Goal: Task Accomplishment & Management: Complete application form

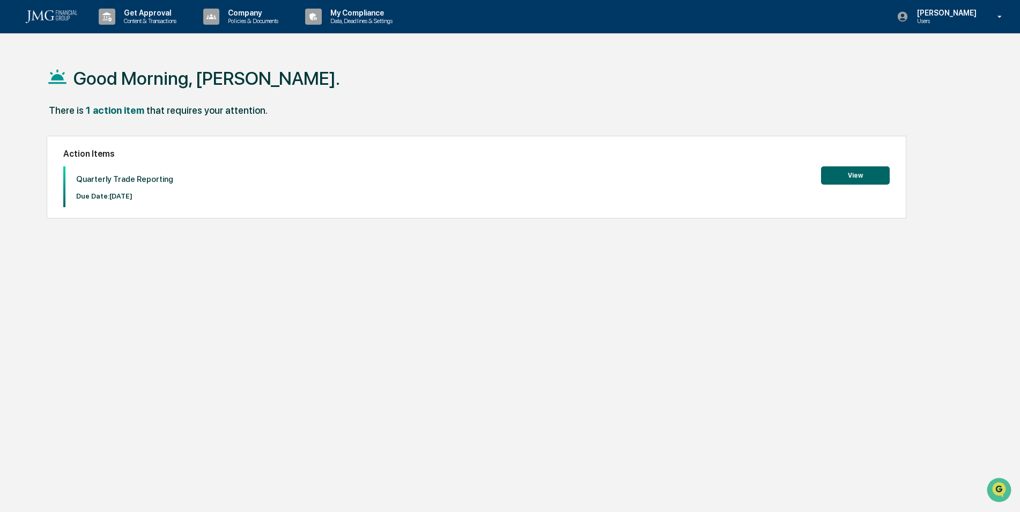
click at [858, 176] on button "View" at bounding box center [855, 175] width 69 height 18
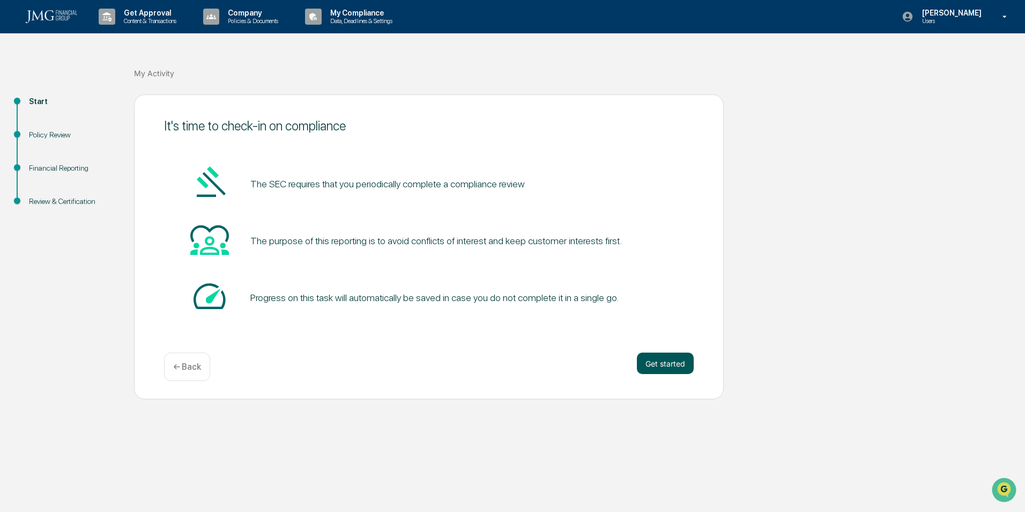
click at [662, 364] on button "Get started" at bounding box center [665, 362] width 57 height 21
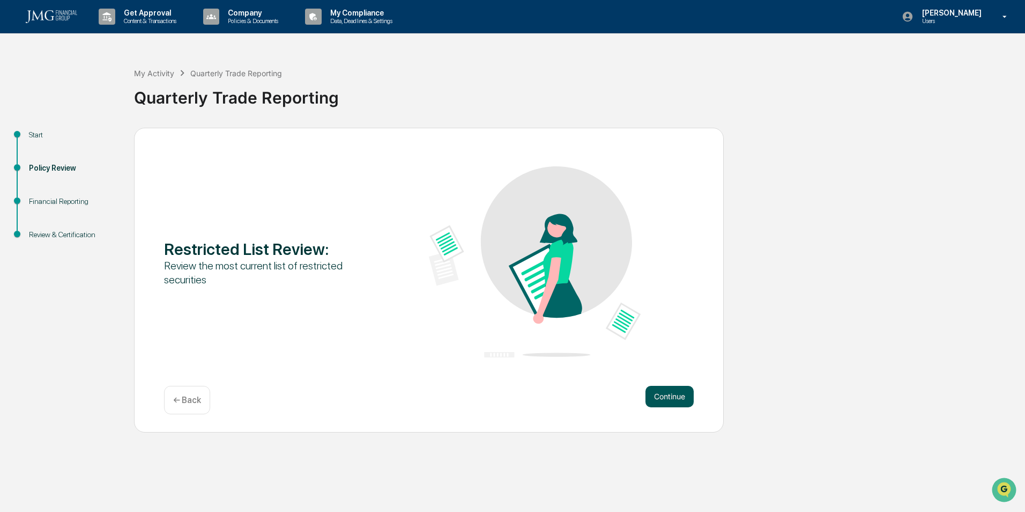
click at [650, 394] on button "Continue" at bounding box center [670, 396] width 48 height 21
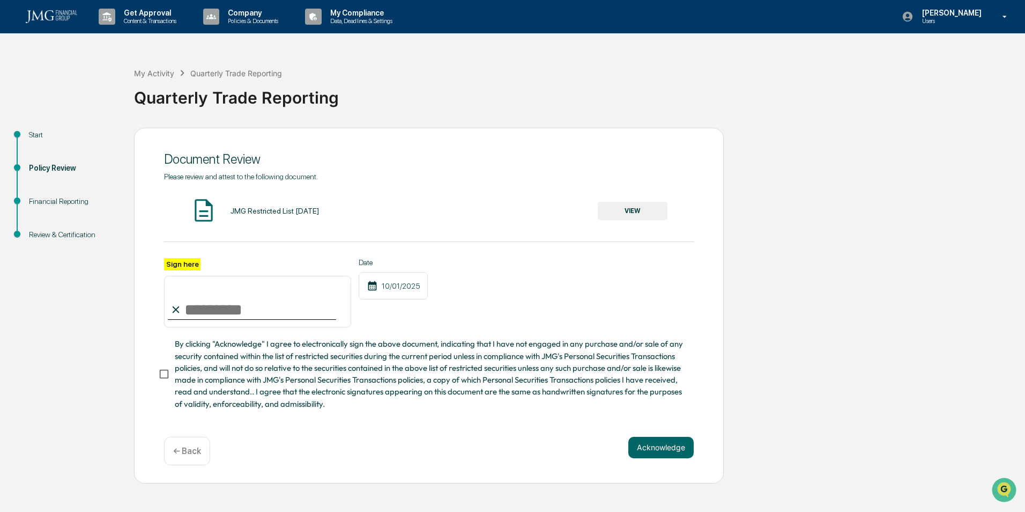
click at [624, 209] on button "VIEW" at bounding box center [633, 211] width 70 height 18
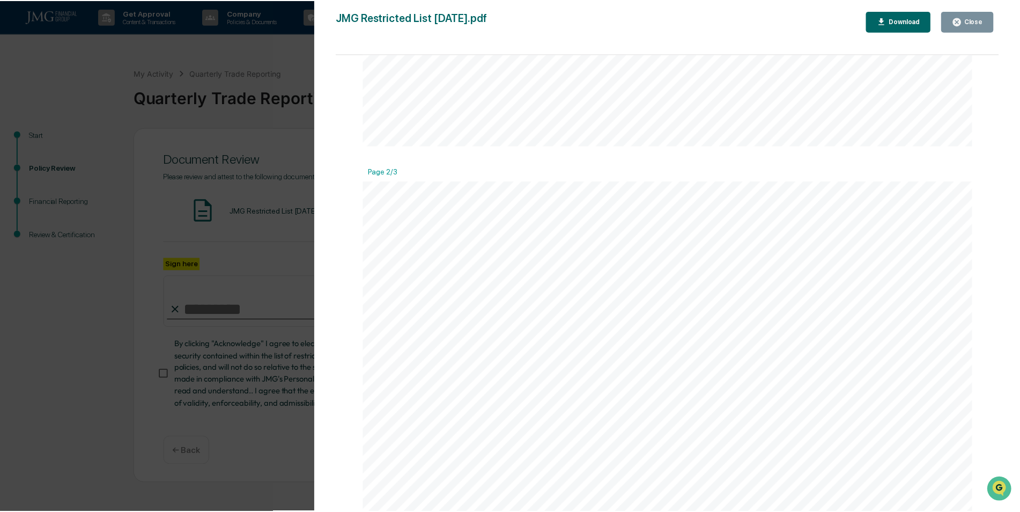
scroll to position [751, 0]
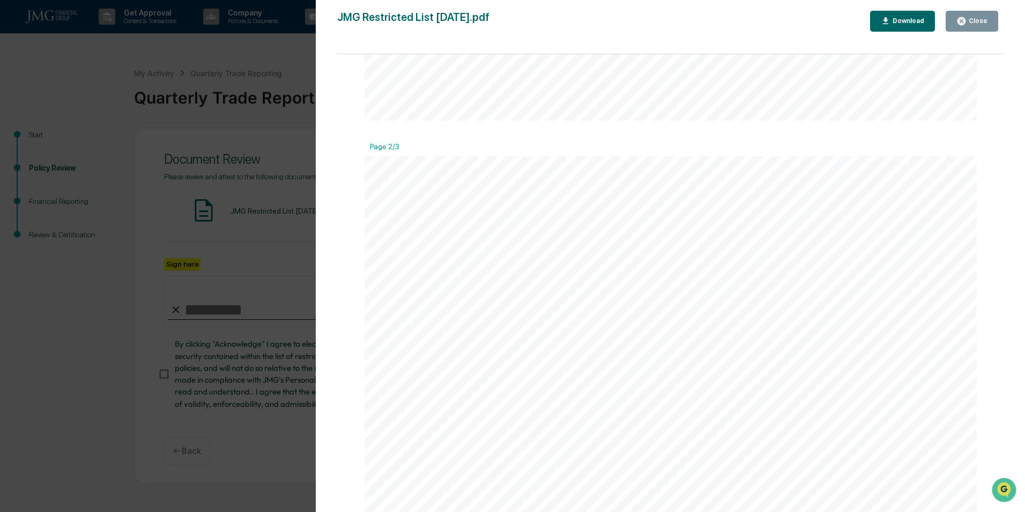
click at [965, 26] on icon "button" at bounding box center [962, 21] width 10 height 10
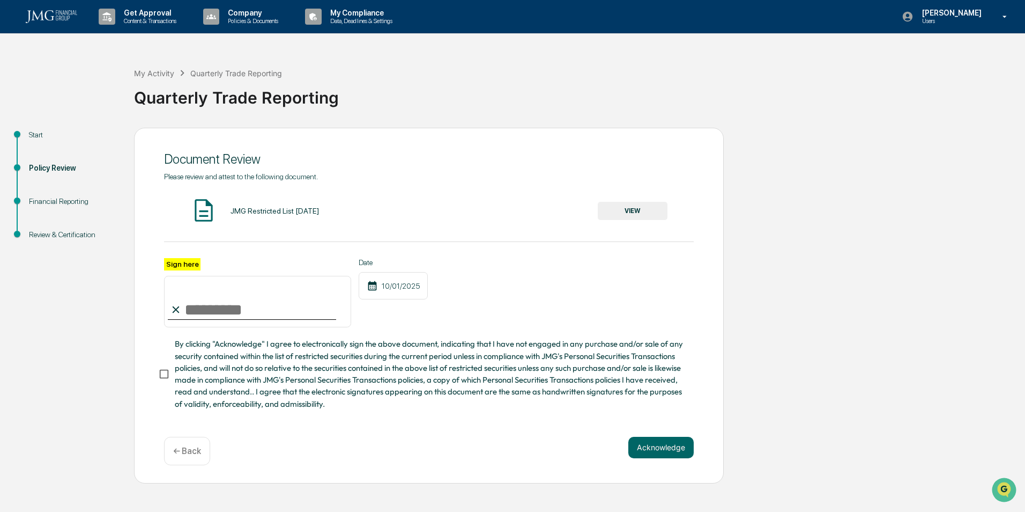
click at [206, 263] on div "Sign here" at bounding box center [257, 293] width 187 height 70
click at [199, 306] on input "Sign here" at bounding box center [257, 301] width 187 height 51
type input "**********"
click at [665, 453] on button "Acknowledge" at bounding box center [660, 446] width 65 height 21
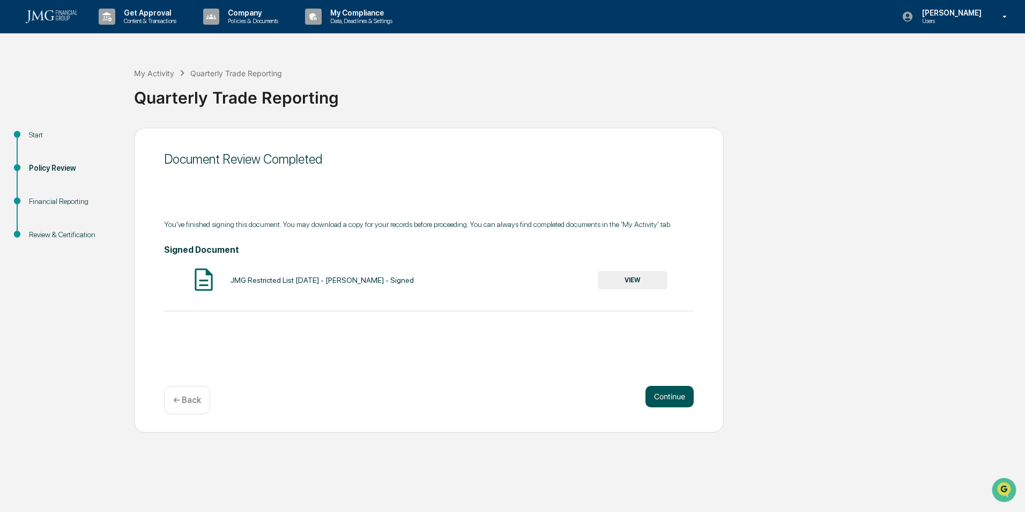
click at [663, 391] on button "Continue" at bounding box center [670, 396] width 48 height 21
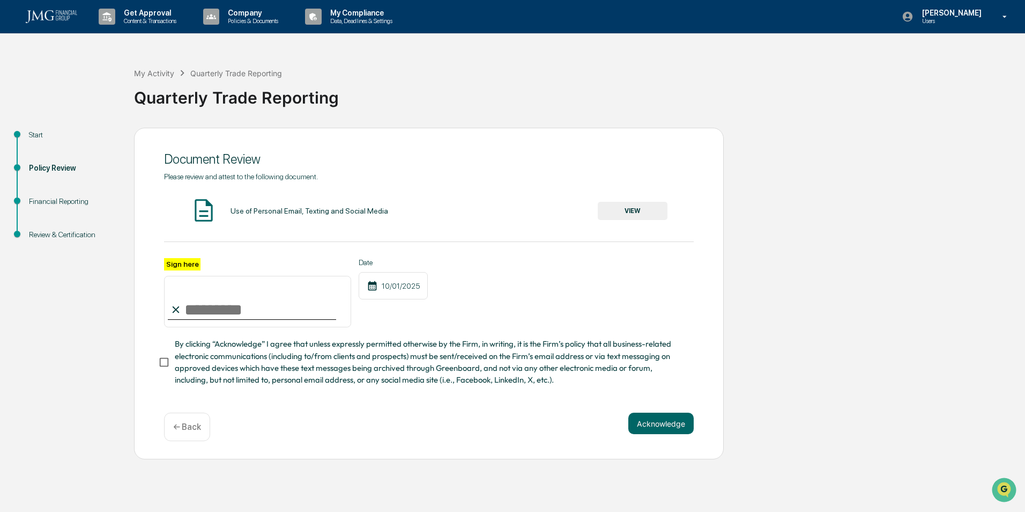
click at [636, 211] on button "VIEW" at bounding box center [633, 211] width 70 height 18
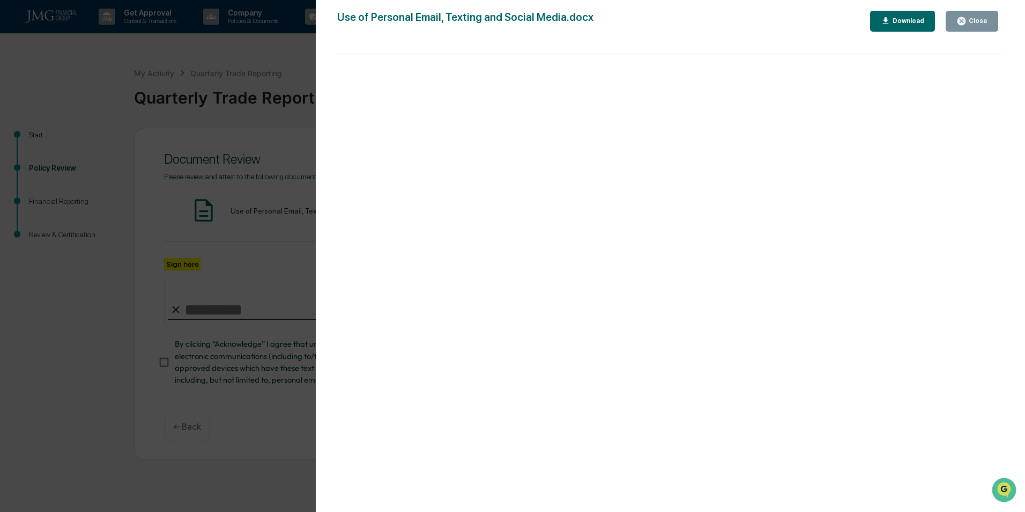
drag, startPoint x: 950, startPoint y: 14, endPoint x: 957, endPoint y: 18, distance: 7.7
click at [957, 18] on button "Close" at bounding box center [972, 21] width 53 height 21
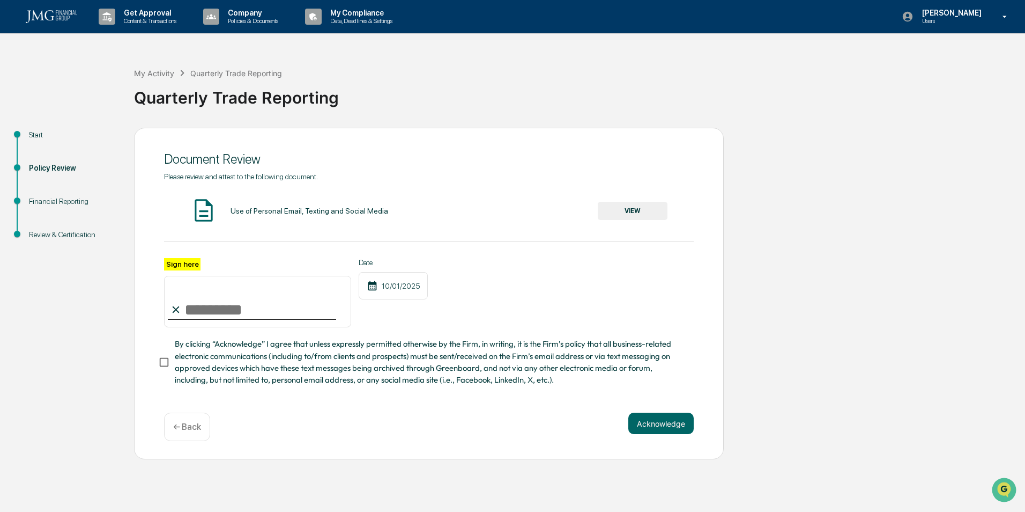
click at [217, 306] on input "Sign here" at bounding box center [257, 301] width 187 height 51
type input "**********"
click at [155, 370] on div "**********" at bounding box center [429, 294] width 590 height 332
click at [657, 434] on button "Acknowledge" at bounding box center [660, 422] width 65 height 21
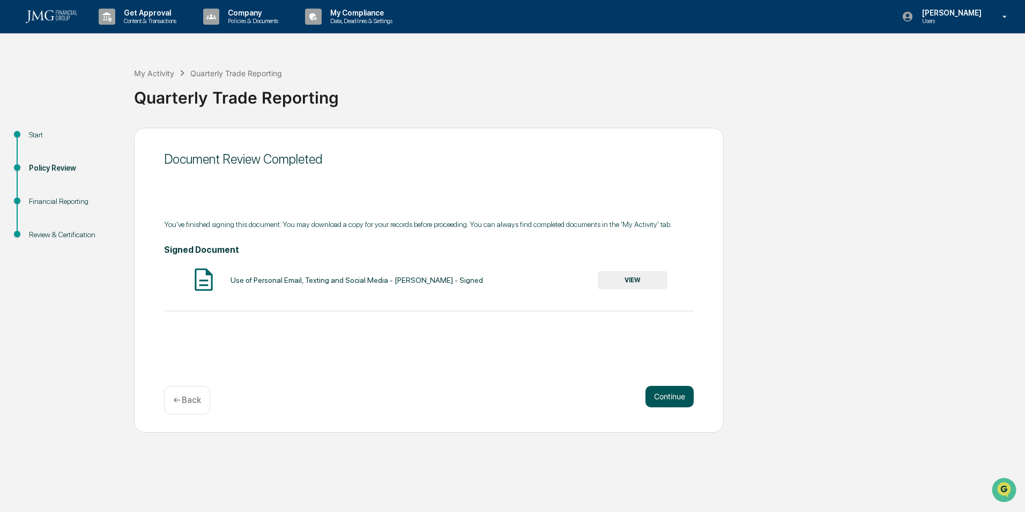
click at [662, 396] on button "Continue" at bounding box center [670, 396] width 48 height 21
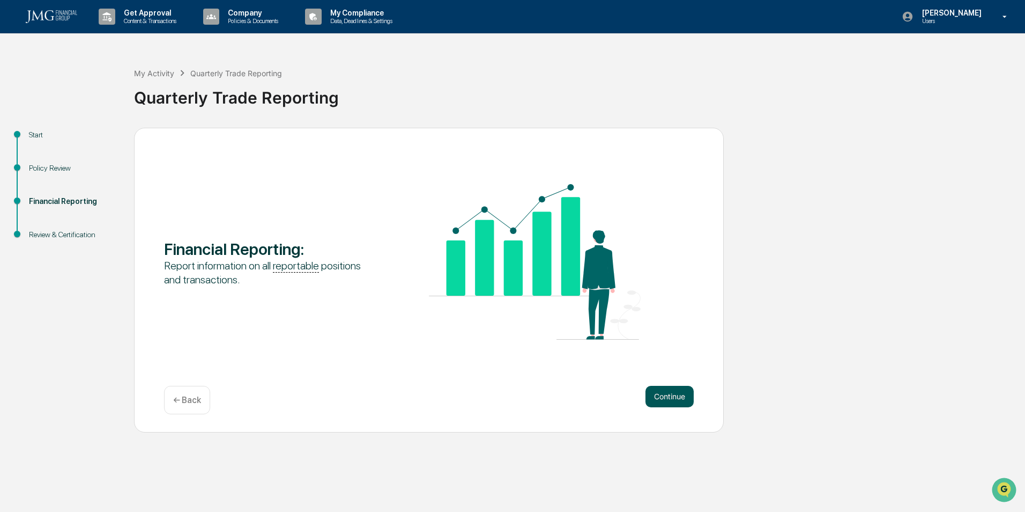
click at [673, 395] on button "Continue" at bounding box center [670, 396] width 48 height 21
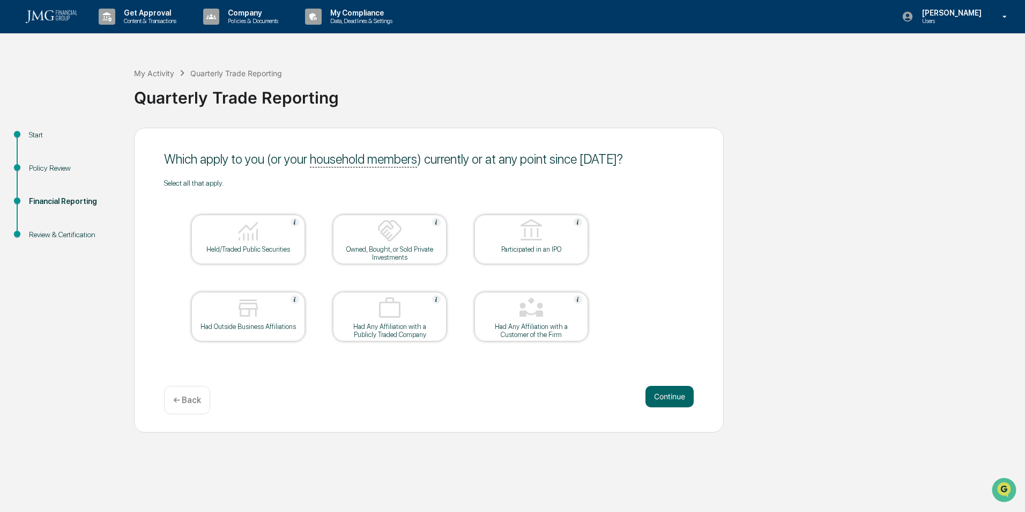
click at [361, 244] on div at bounding box center [389, 231] width 107 height 27
click at [392, 244] on div at bounding box center [389, 231] width 107 height 27
click at [263, 241] on div at bounding box center [248, 231] width 107 height 27
click at [676, 399] on button "Continue" at bounding box center [670, 396] width 48 height 21
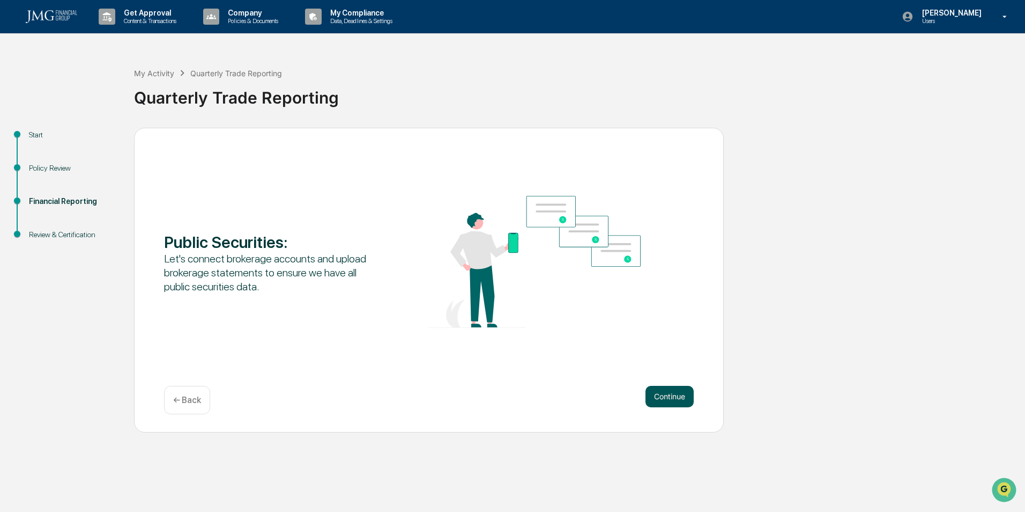
click at [663, 401] on button "Continue" at bounding box center [670, 396] width 48 height 21
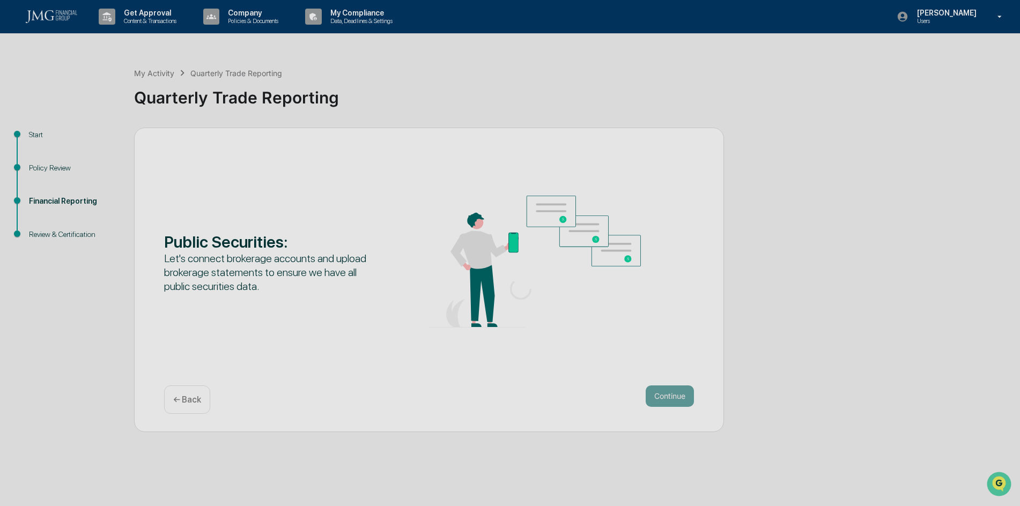
click at [665, 396] on div at bounding box center [520, 289] width 1041 height 578
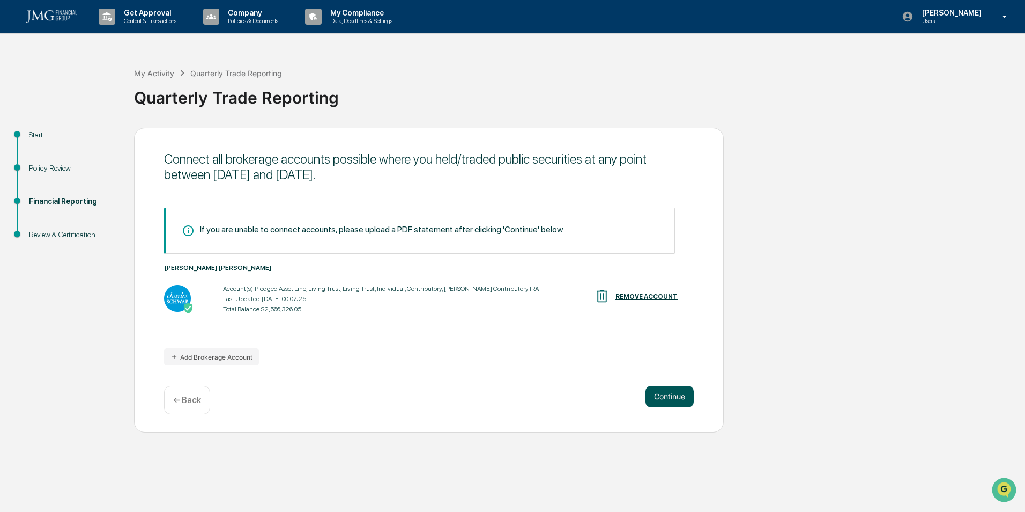
click at [664, 397] on button "Continue" at bounding box center [670, 396] width 48 height 21
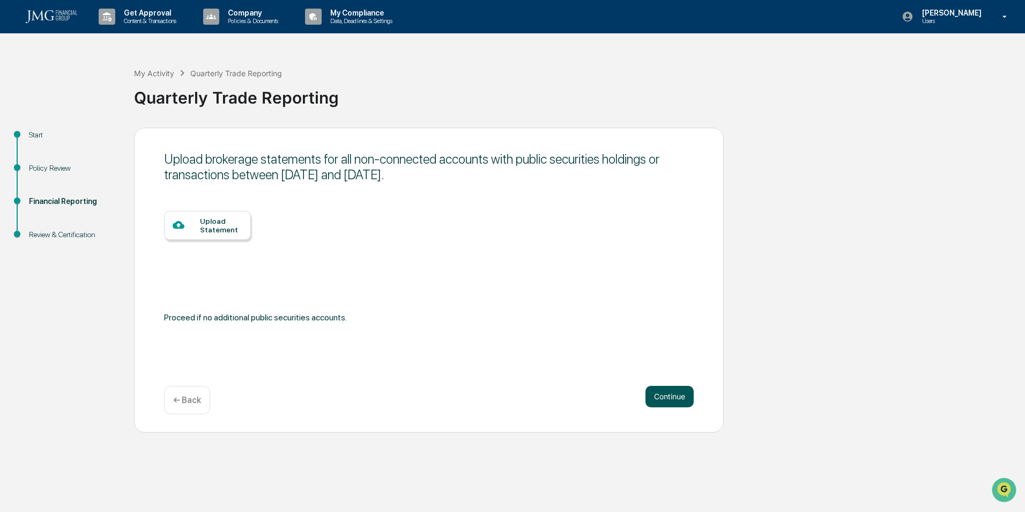
click at [664, 397] on button "Continue" at bounding box center [670, 396] width 48 height 21
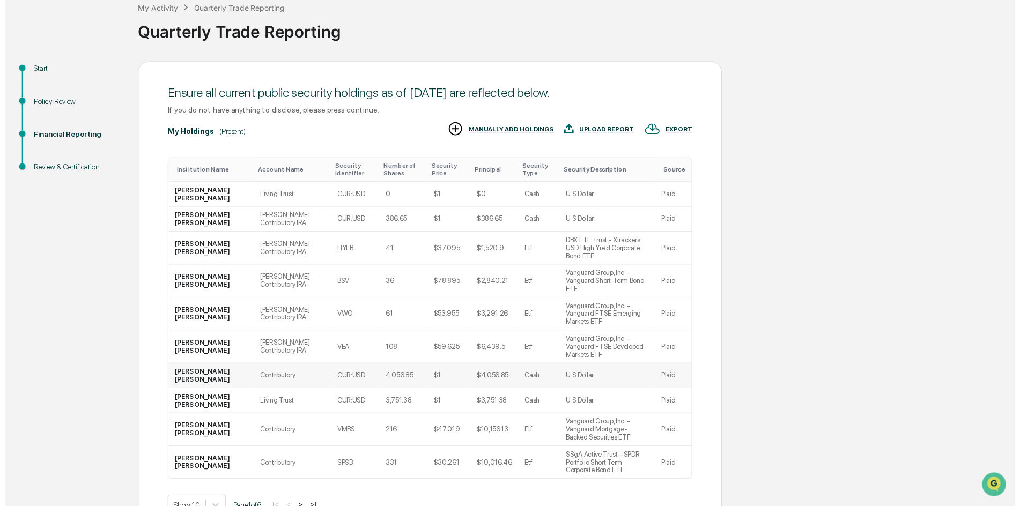
scroll to position [83, 0]
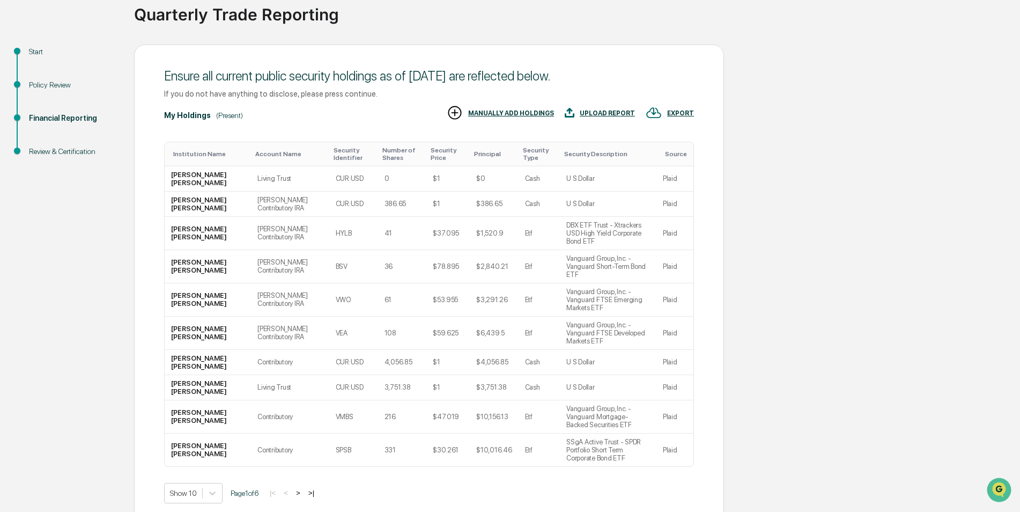
drag, startPoint x: 660, startPoint y: 472, endPoint x: 660, endPoint y: 478, distance: 6.4
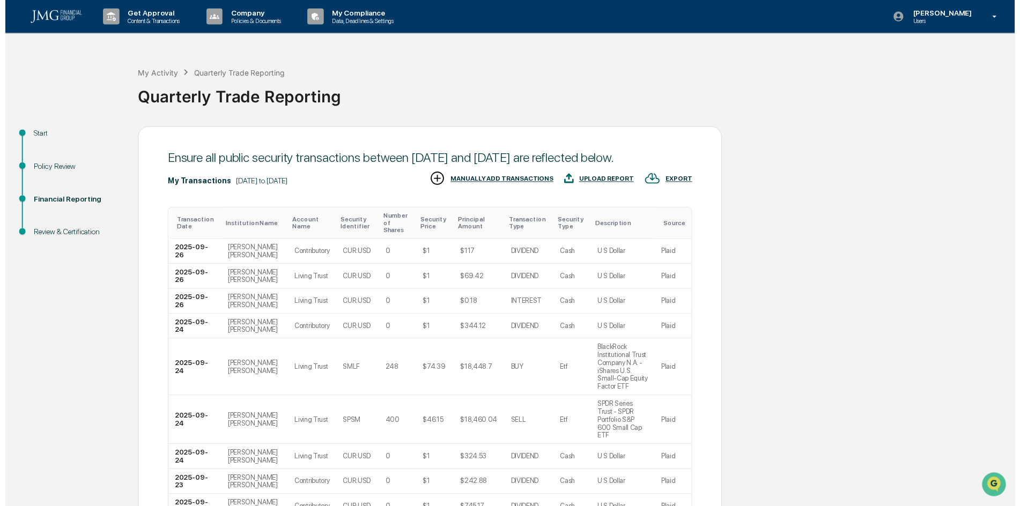
scroll to position [107, 0]
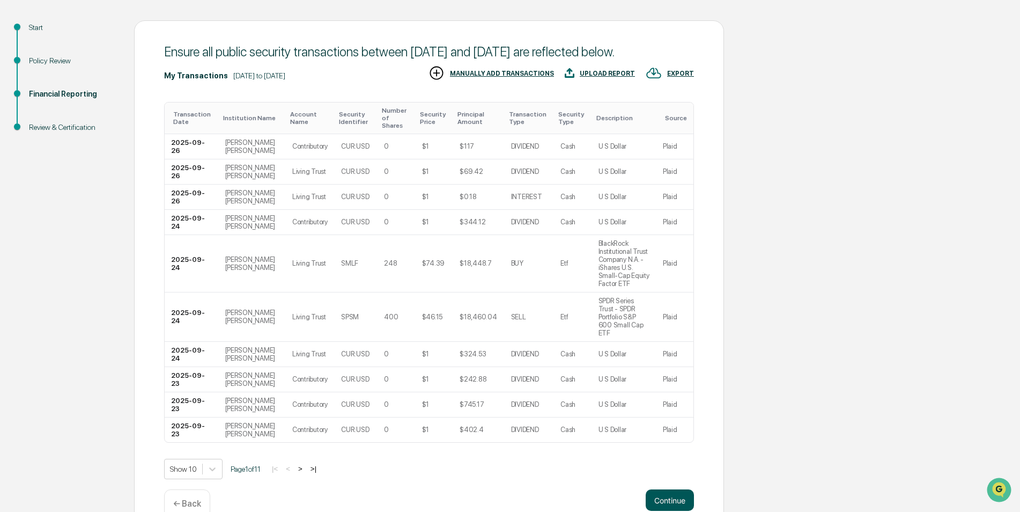
click at [665, 489] on button "Continue" at bounding box center [670, 499] width 48 height 21
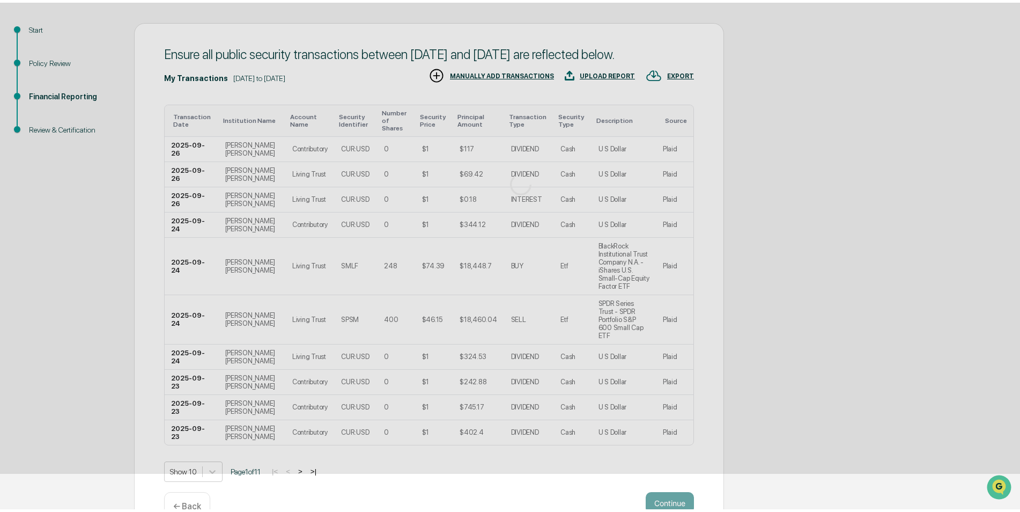
scroll to position [0, 0]
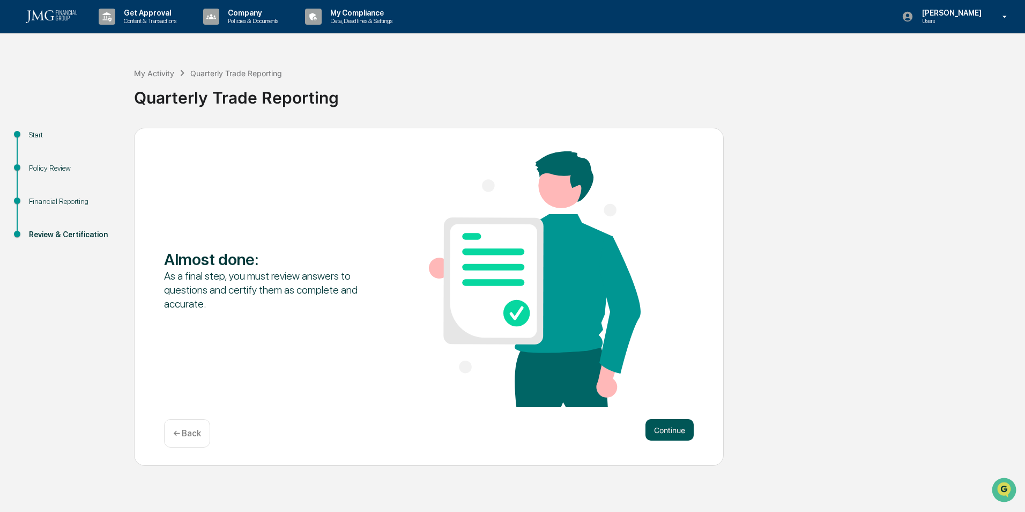
click at [666, 428] on button "Continue" at bounding box center [670, 429] width 48 height 21
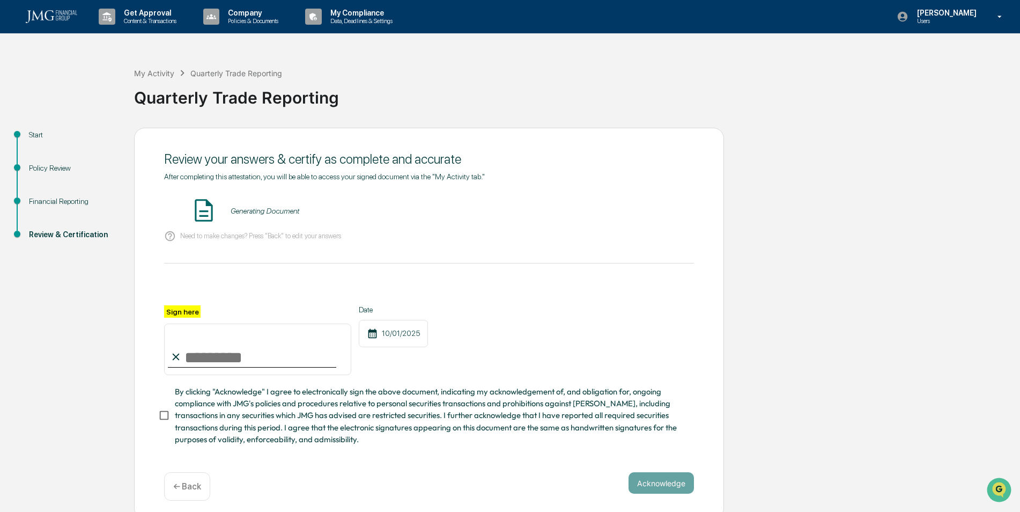
click at [272, 352] on input "Sign here" at bounding box center [257, 348] width 187 height 51
type input "**********"
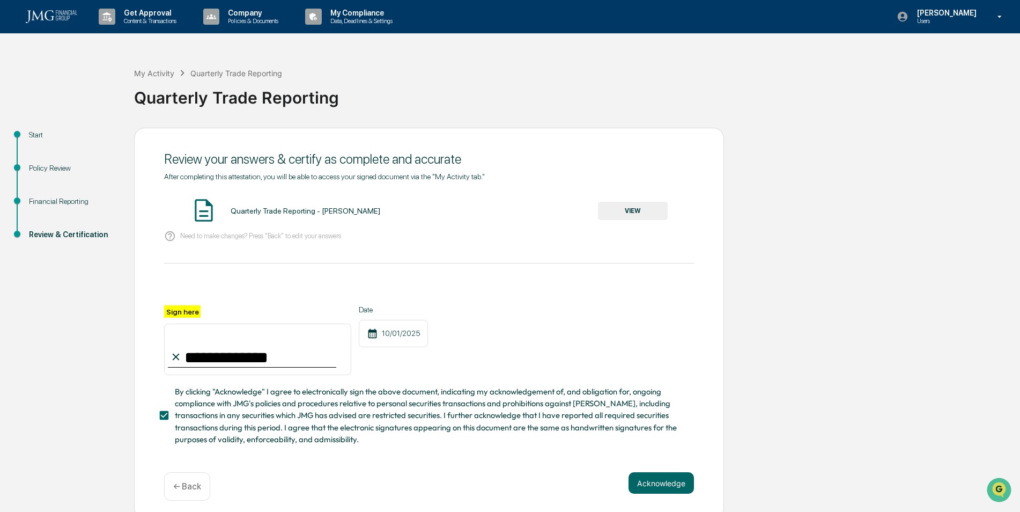
click at [665, 483] on button "Acknowledge" at bounding box center [660, 482] width 65 height 21
click at [618, 210] on button "VIEW" at bounding box center [633, 211] width 70 height 18
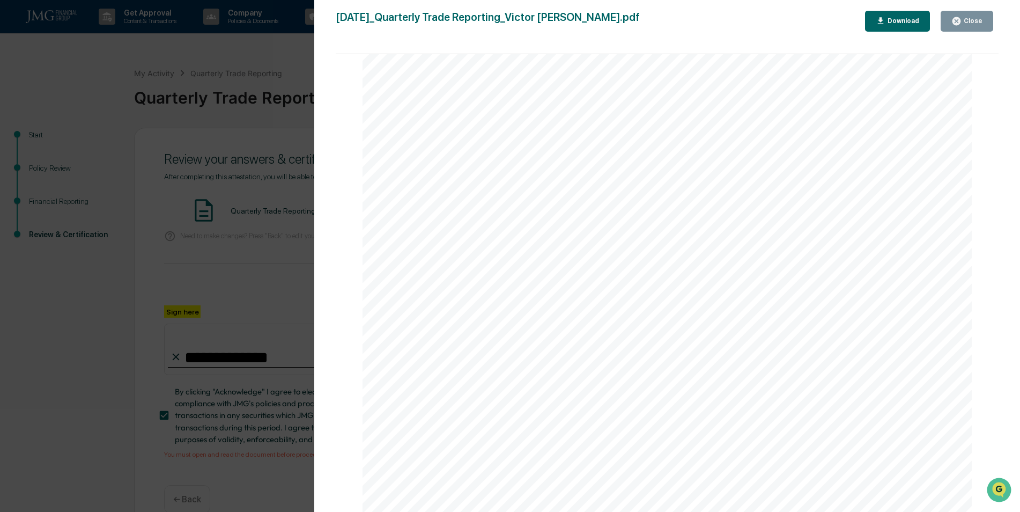
scroll to position [5811, 0]
click at [967, 21] on div "Close" at bounding box center [971, 21] width 21 height 8
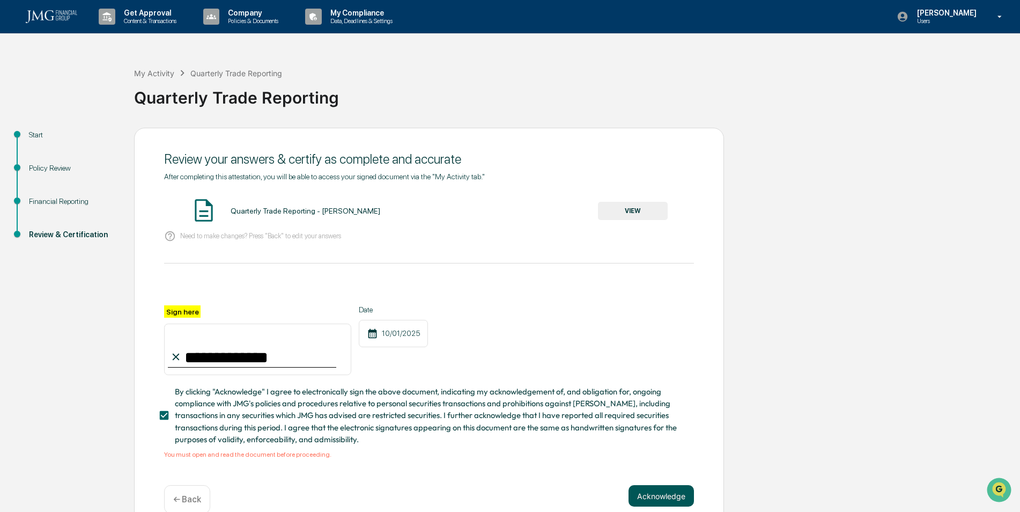
click at [645, 502] on button "Acknowledge" at bounding box center [660, 495] width 65 height 21
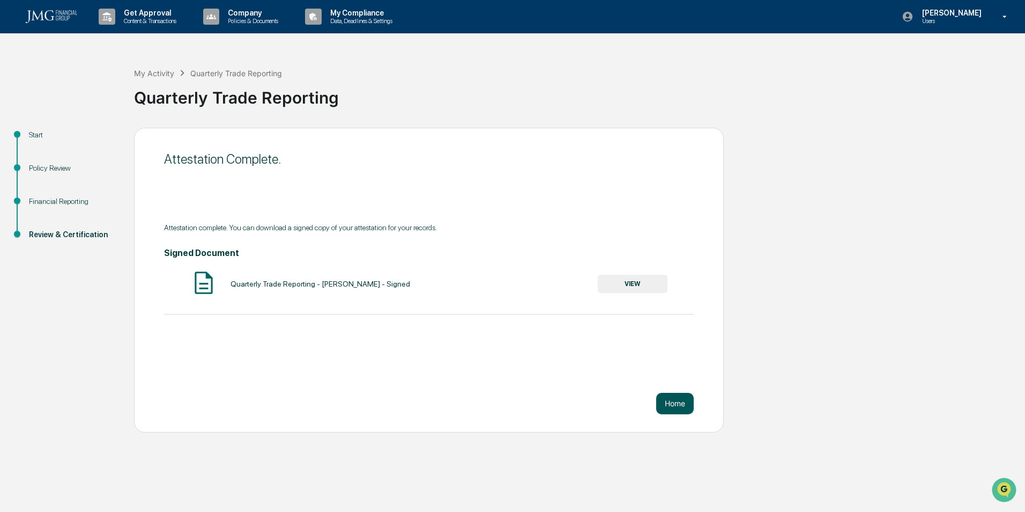
click at [678, 404] on button "Home" at bounding box center [675, 402] width 38 height 21
